Goal: Find contact information: Find contact information

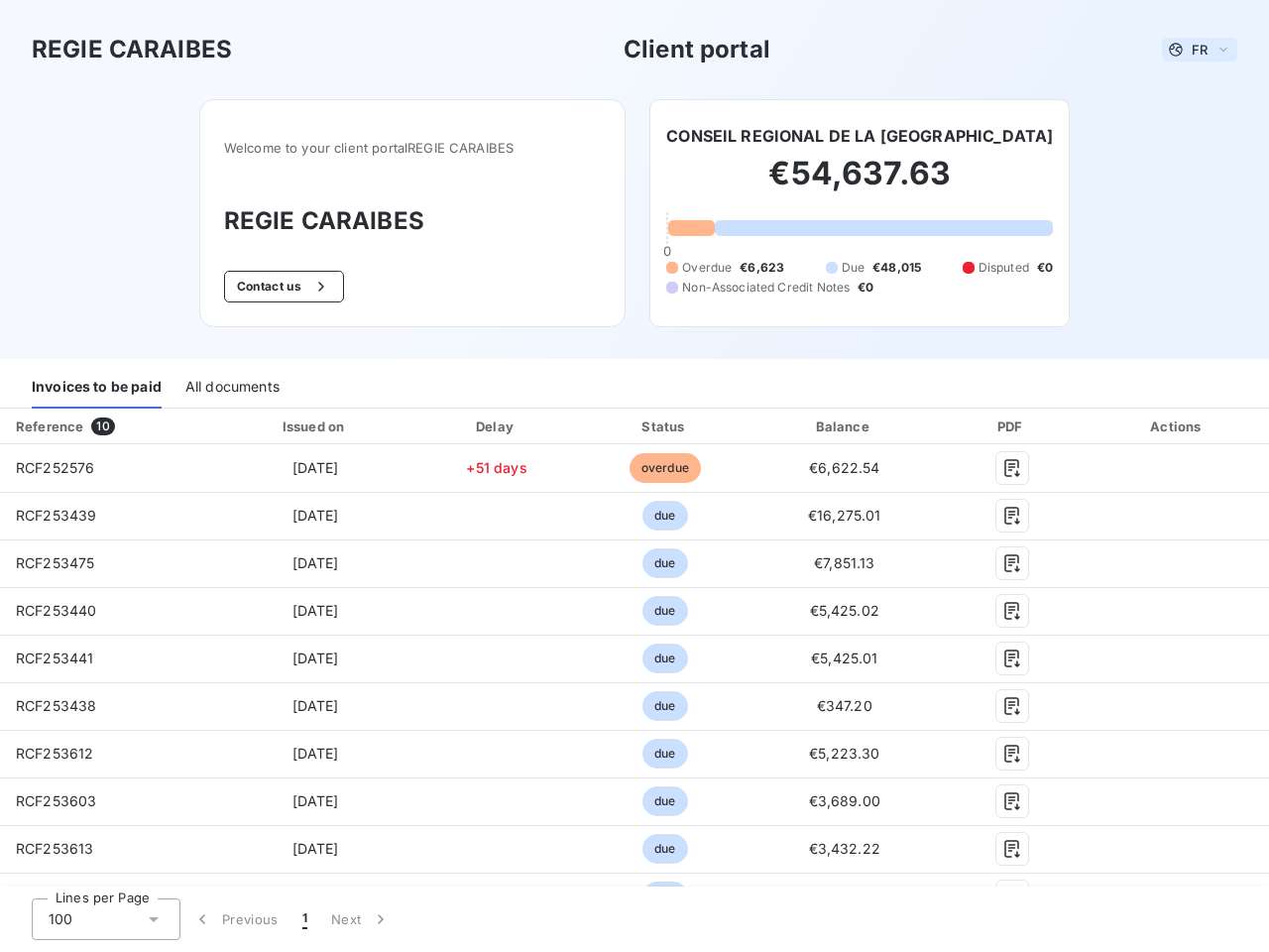
click at [1192, 50] on span "FR" at bounding box center [1200, 50] width 16 height 16
click at [273, 287] on button "Contact us" at bounding box center [284, 287] width 120 height 32
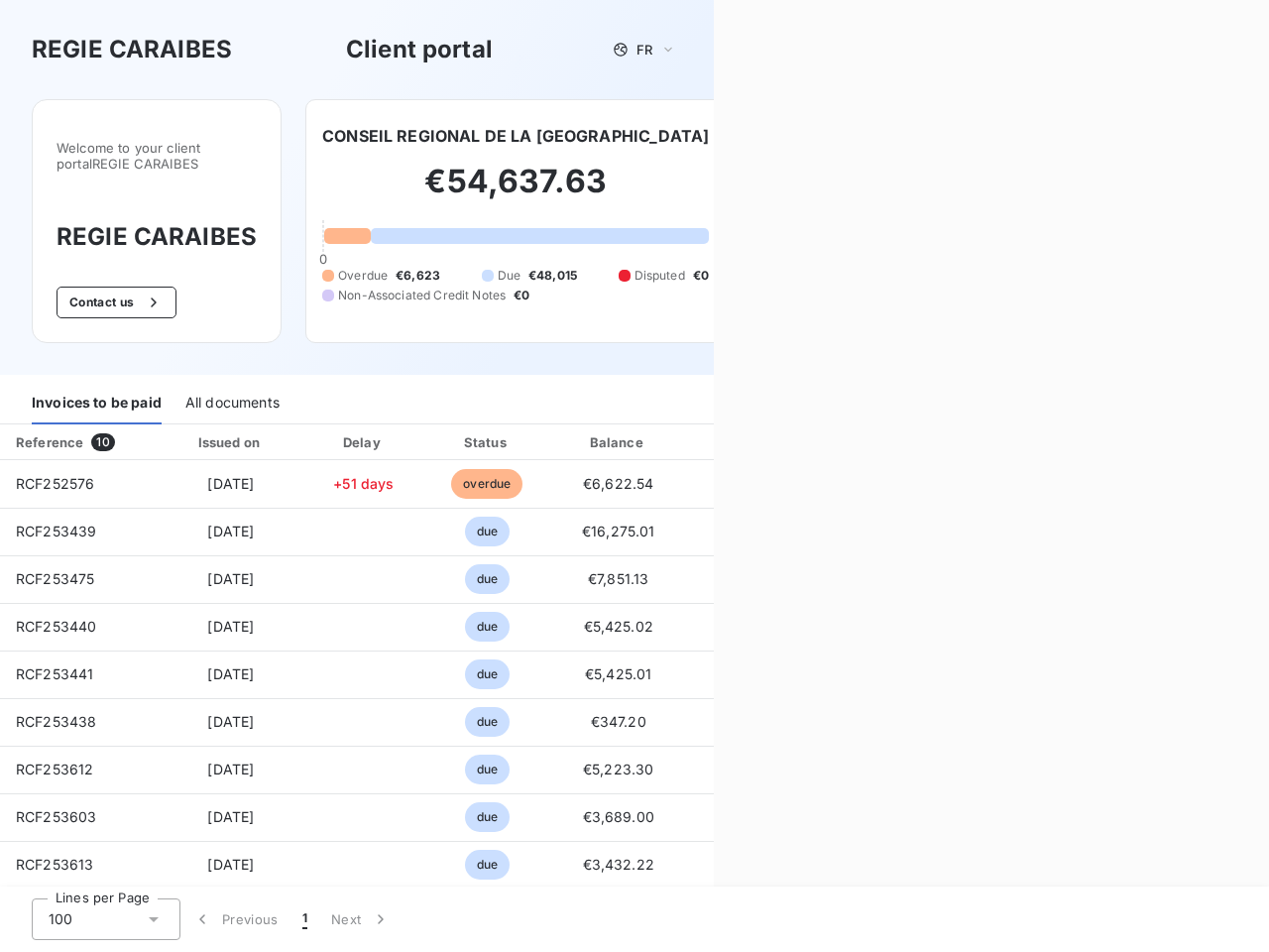
click at [825, 136] on div "Contact us Fill out the form below, and a member of our team will get back to y…" at bounding box center [991, 476] width 555 height 952
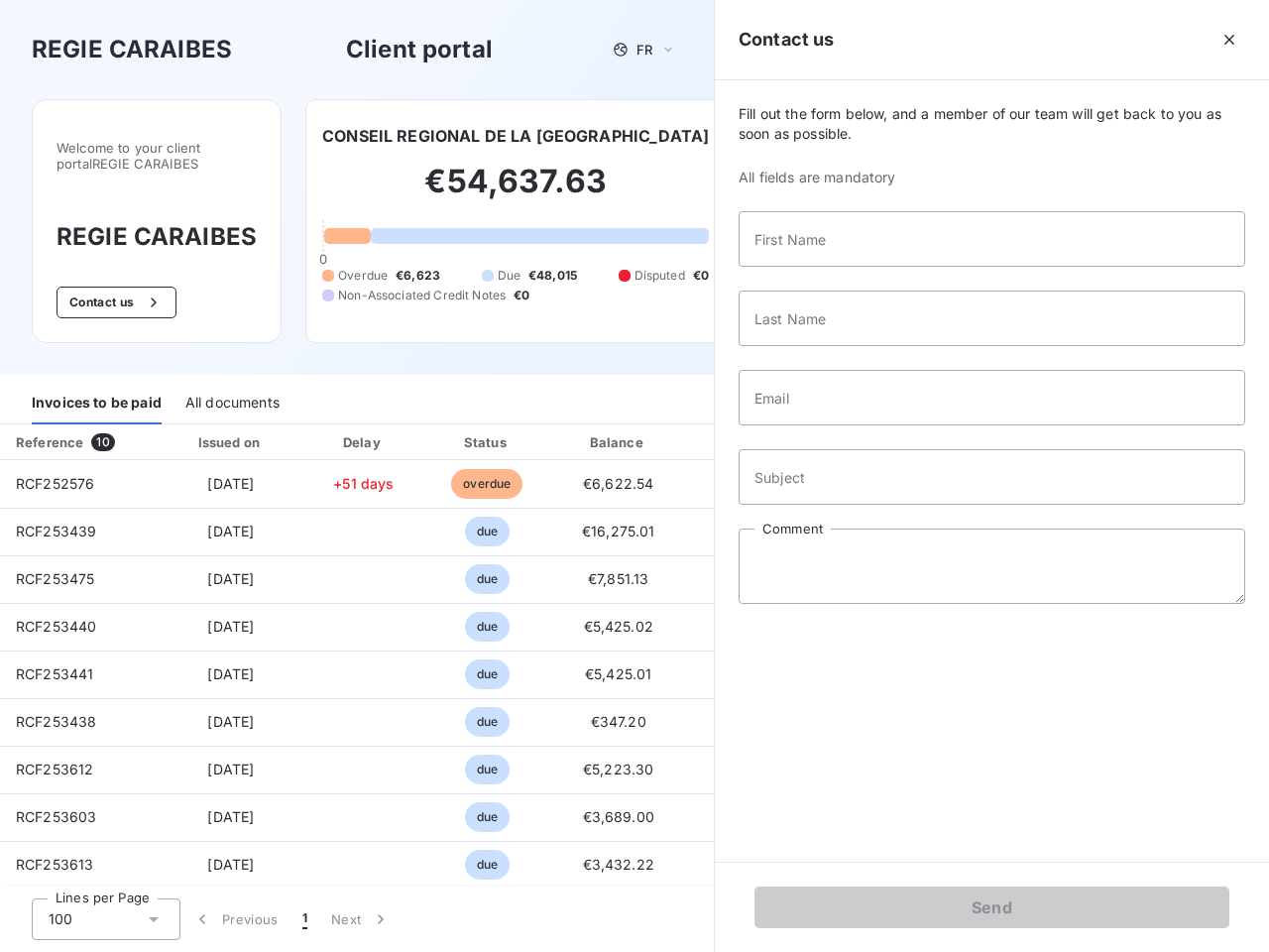
click at [96, 388] on div "Invoices to be paid" at bounding box center [97, 404] width 130 height 42
click at [231, 388] on div "All documents" at bounding box center [232, 404] width 94 height 42
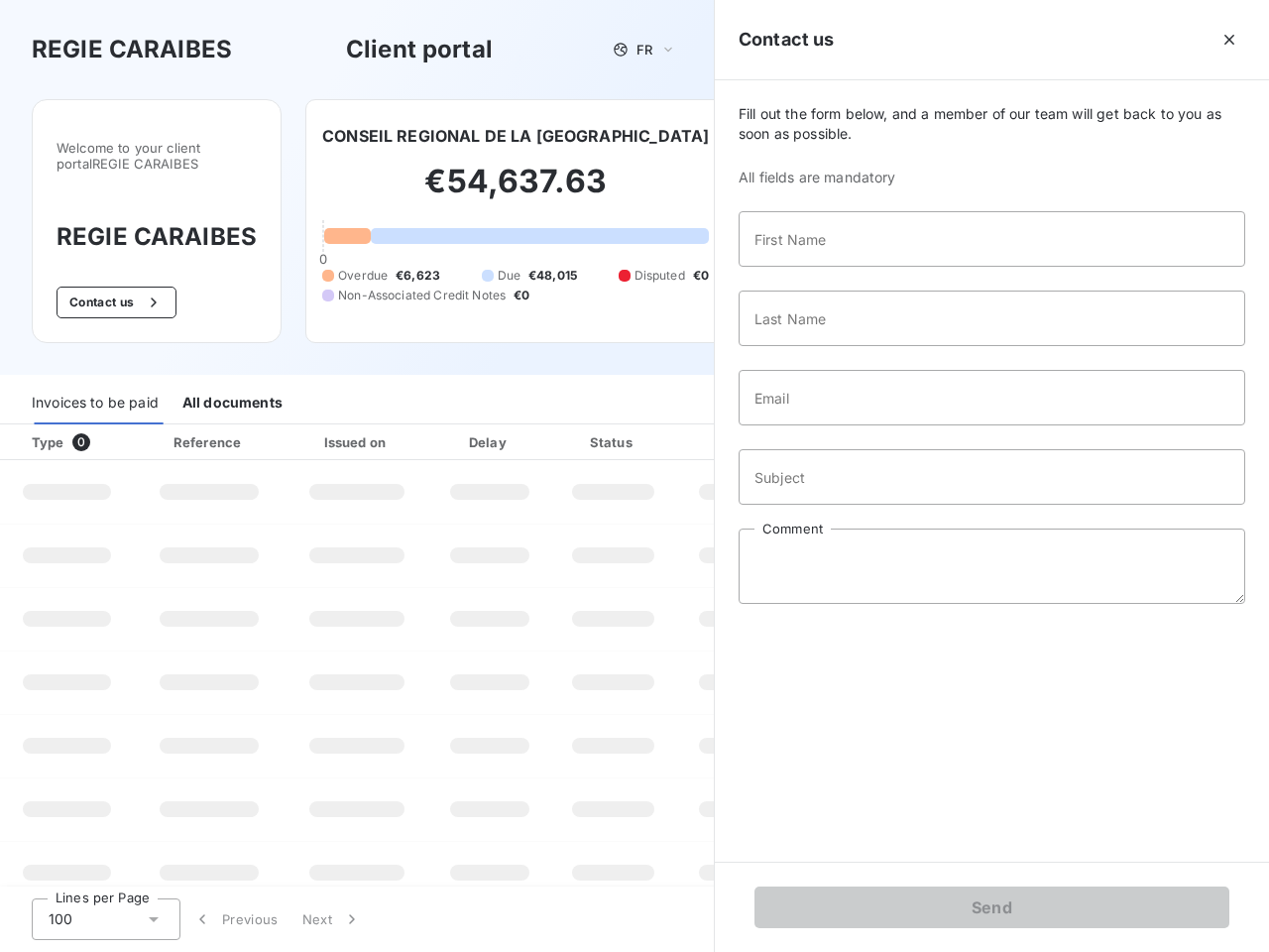
click at [106, 426] on th "Type 0" at bounding box center [67, 442] width 134 height 36
click at [309, 426] on th "Issued on" at bounding box center [357, 442] width 145 height 36
click at [490, 426] on th "Delay" at bounding box center [489, 442] width 121 height 36
click at [655, 426] on th "Status" at bounding box center [613, 442] width 126 height 36
click at [833, 426] on div "Fill out the form below, and a member of our team will get back to you as soon …" at bounding box center [992, 470] width 554 height 781
